Goal: Register for event/course

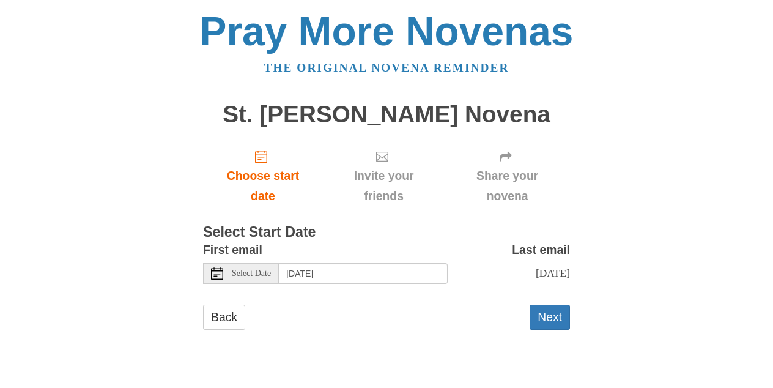
click at [249, 276] on span "Select Date" at bounding box center [251, 273] width 39 height 9
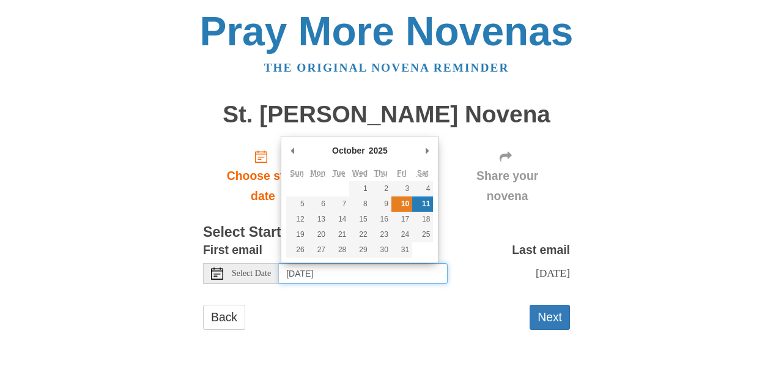
type input "Friday, October 10th"
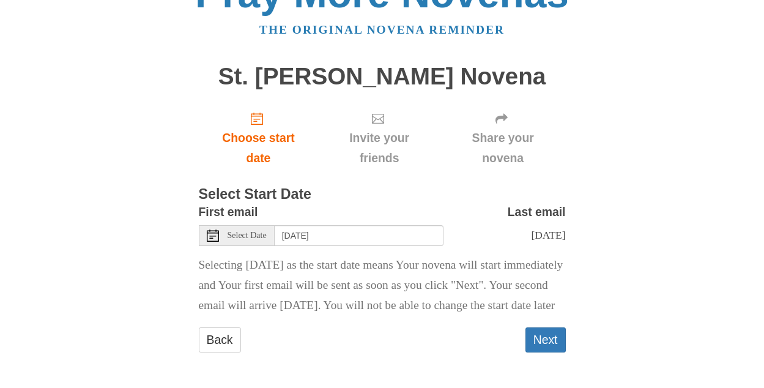
scroll to position [58, 0]
click at [552, 339] on button "Next" at bounding box center [545, 339] width 40 height 25
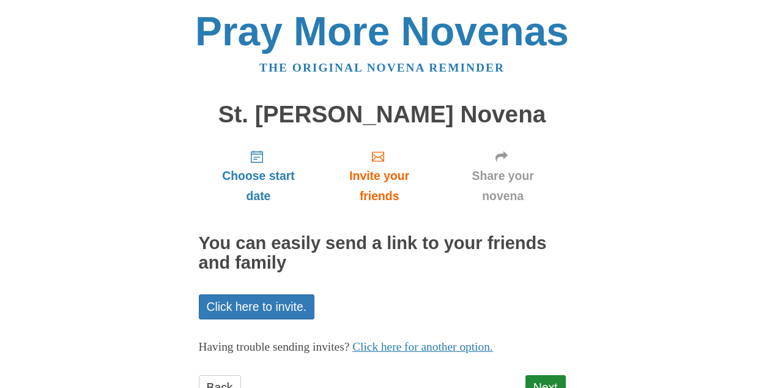
scroll to position [48, 0]
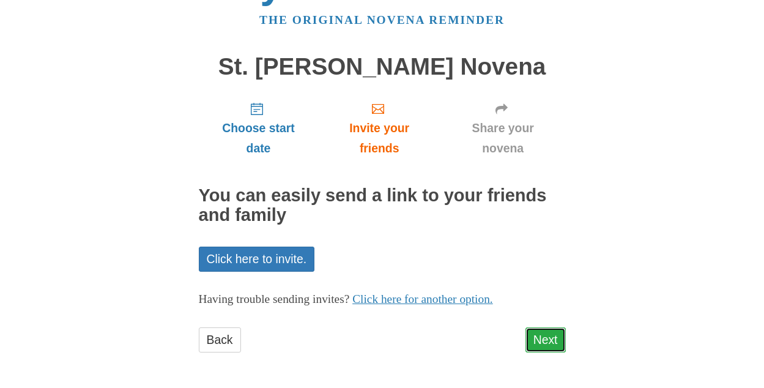
click at [533, 335] on link "Next" at bounding box center [545, 339] width 40 height 25
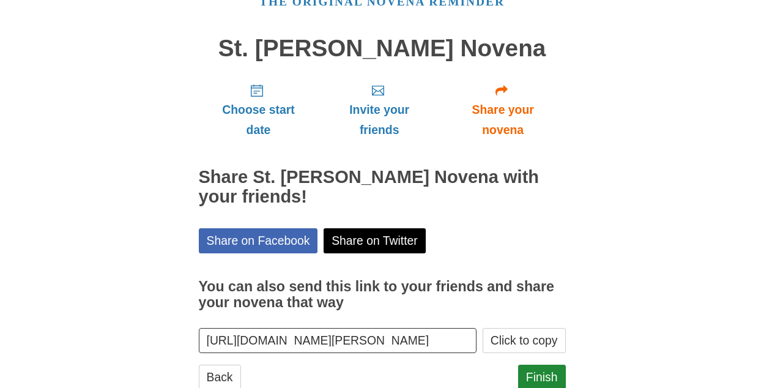
scroll to position [103, 0]
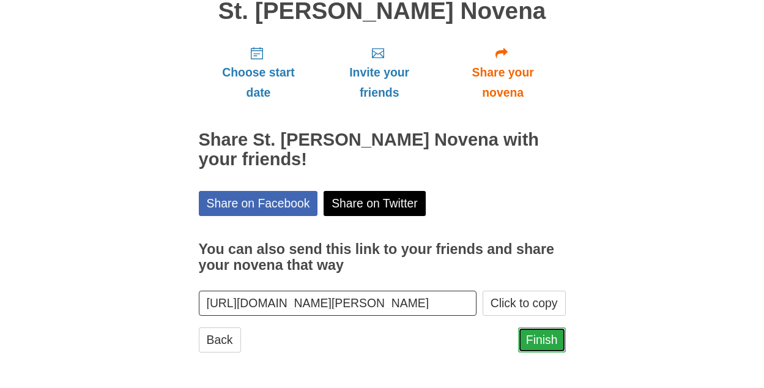
click at [539, 341] on link "Finish" at bounding box center [542, 339] width 48 height 25
